Goal: Use online tool/utility: Utilize a website feature to perform a specific function

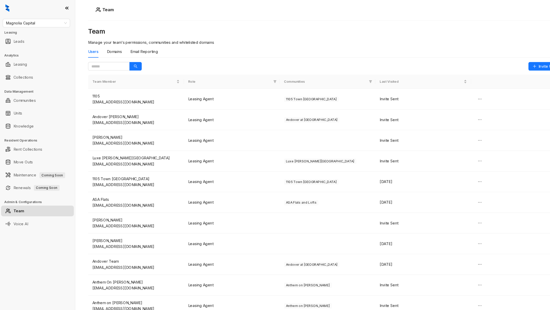
click at [47, 26] on div "Magnolia Capital Leasing Leads Analytics Leasing Collections Data Management Co…" at bounding box center [35, 155] width 71 height 310
click at [43, 21] on span "Magnolia Capital" at bounding box center [35, 22] width 58 height 8
type input "**"
click at [43, 39] on div "RR Living" at bounding box center [35, 40] width 56 height 6
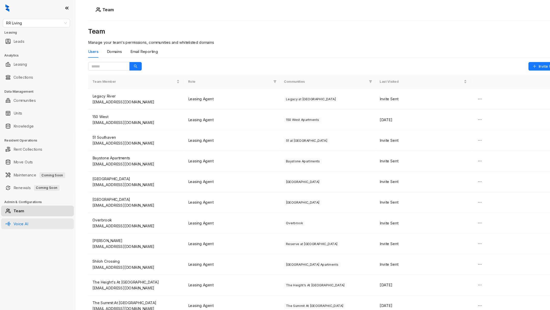
click at [21, 212] on link "Voice AI" at bounding box center [20, 212] width 14 height 10
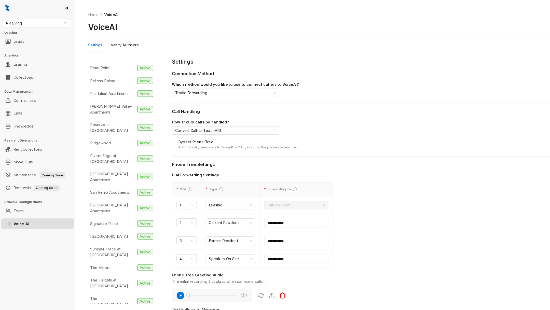
scroll to position [524, 0]
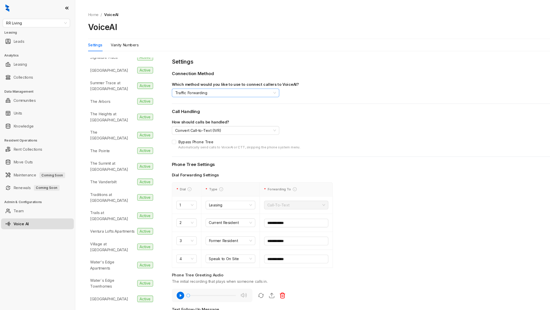
click at [222, 85] on span "Traffic Forwarding" at bounding box center [214, 88] width 96 height 8
click at [280, 78] on div "Which method would you like to use to connect callers to VoiceAI?" at bounding box center [350, 80] width 375 height 6
click at [203, 130] on div "How should calls be handled? Convert Call-to-Text (IVR) Bypass Phone Tree Autom…" at bounding box center [350, 127] width 375 height 29
click at [203, 128] on div "How should calls be handled? Convert Call-to-Text (IVR) Bypass Phone Tree Autom…" at bounding box center [350, 127] width 375 height 29
click at [203, 127] on div "Convert Call-to-Text (IVR)" at bounding box center [214, 124] width 102 height 8
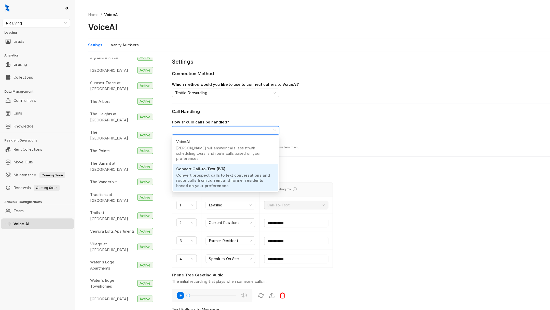
click at [341, 97] on div "Connection Method Which method would you like to use to connect callers to Voic…" at bounding box center [350, 83] width 375 height 32
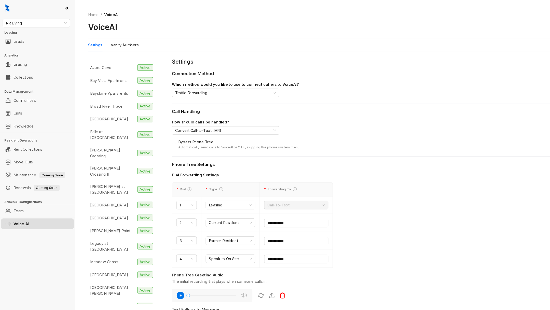
scroll to position [0, 0]
